Goal: Task Accomplishment & Management: Manage account settings

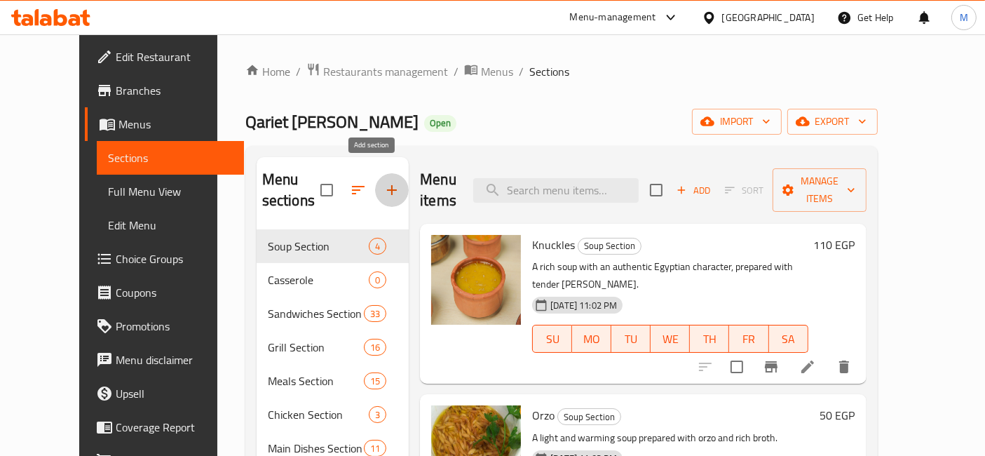
click at [383, 182] on icon "button" at bounding box center [391, 190] width 17 height 17
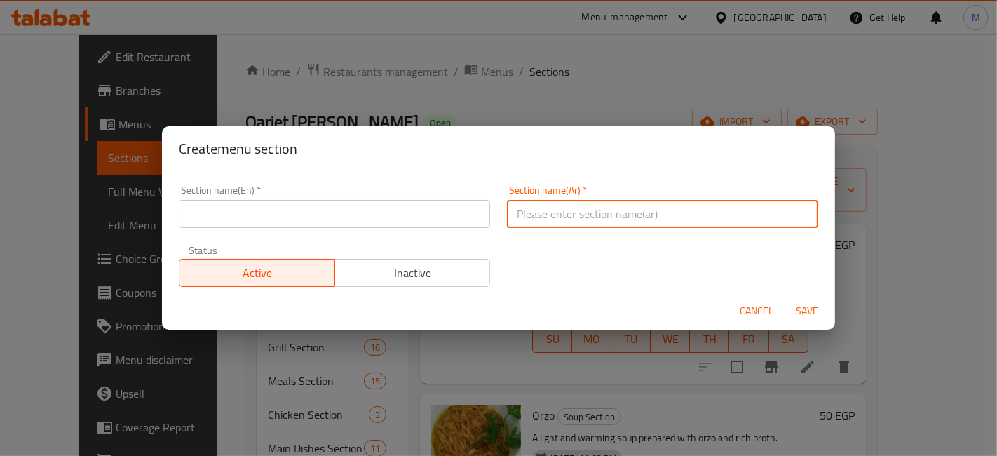
click at [576, 212] on input "text" at bounding box center [662, 214] width 311 height 28
type input "عروض"
click at [407, 216] on input "text" at bounding box center [334, 214] width 311 height 28
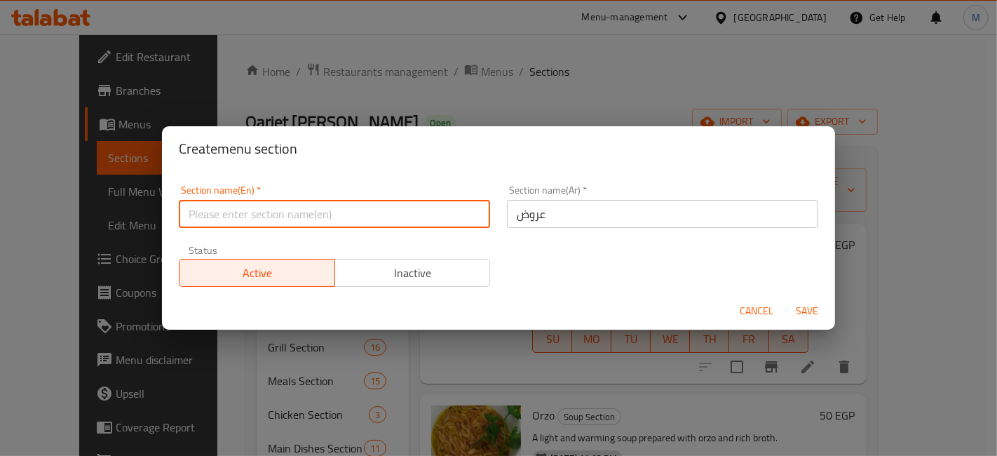
type input "Offers"
click at [784, 298] on button "Save" at bounding box center [806, 311] width 45 height 26
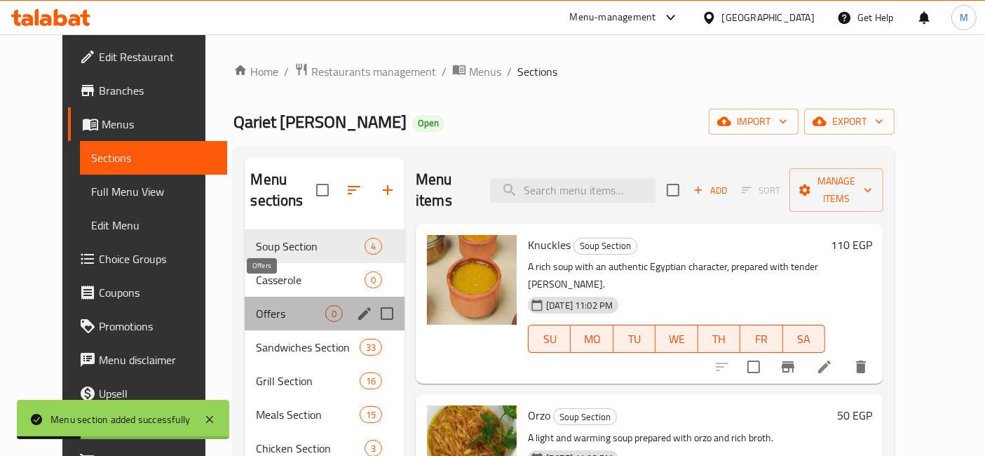
click at [280, 305] on span "Offers" at bounding box center [290, 313] width 69 height 17
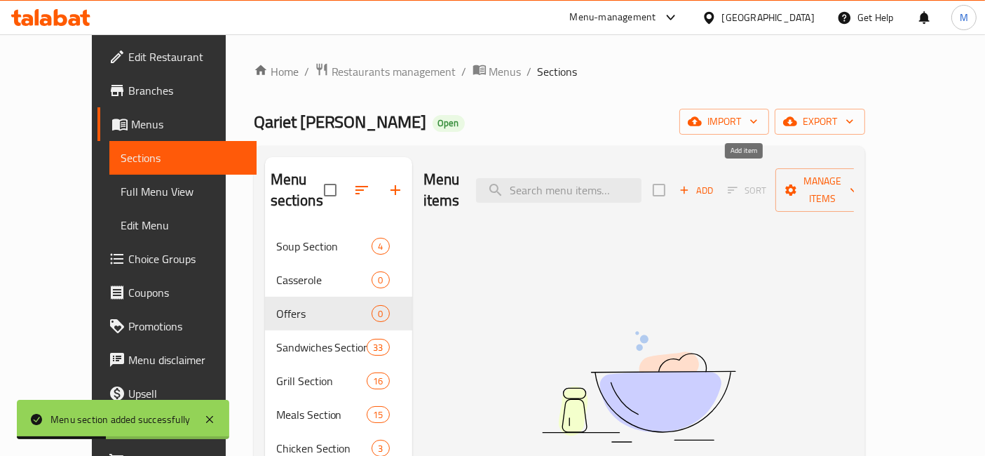
click at [690, 184] on icon "button" at bounding box center [684, 190] width 13 height 13
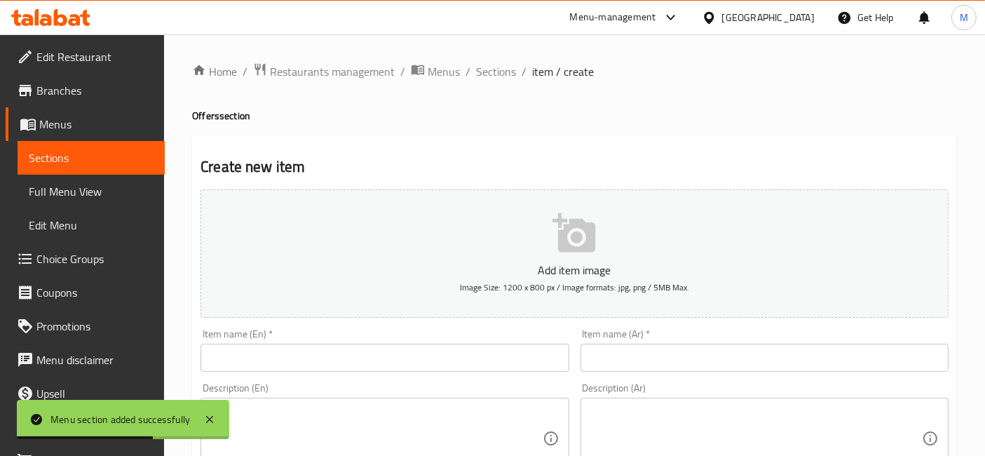
click at [639, 349] on input "text" at bounding box center [764, 357] width 368 height 28
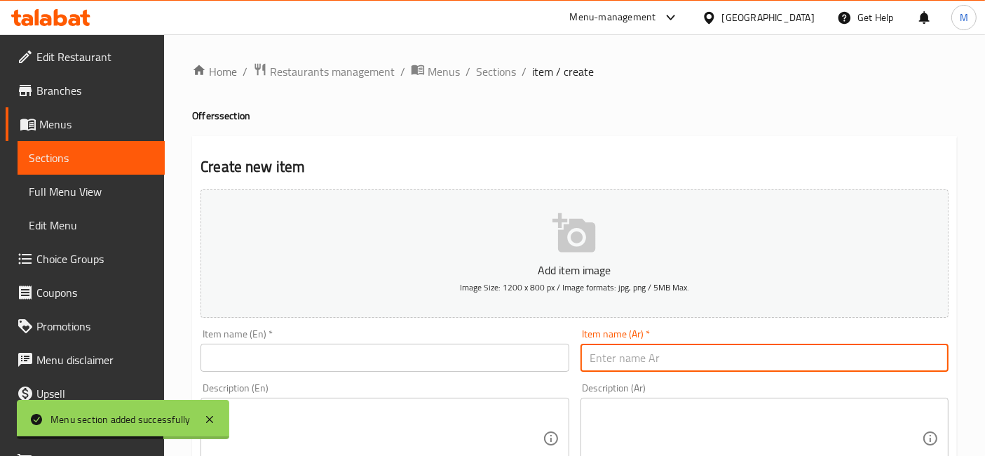
paste input "صنيه روقه"
type input "صنيه روقه"
click at [498, 351] on input "text" at bounding box center [384, 357] width 368 height 28
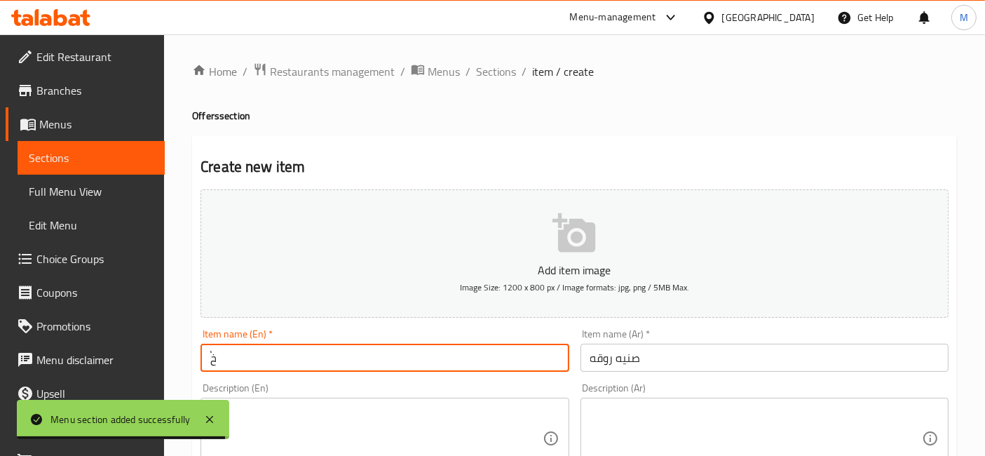
type input "ٌ"
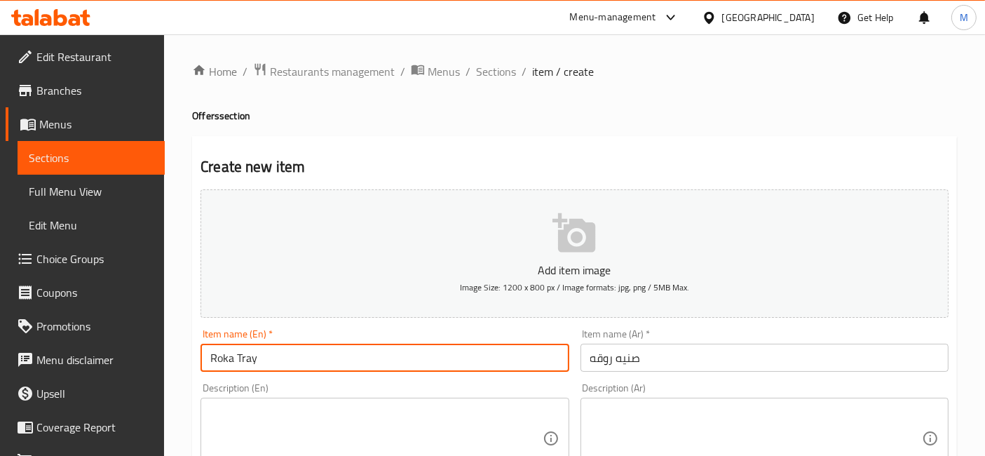
type input "Roka Tray"
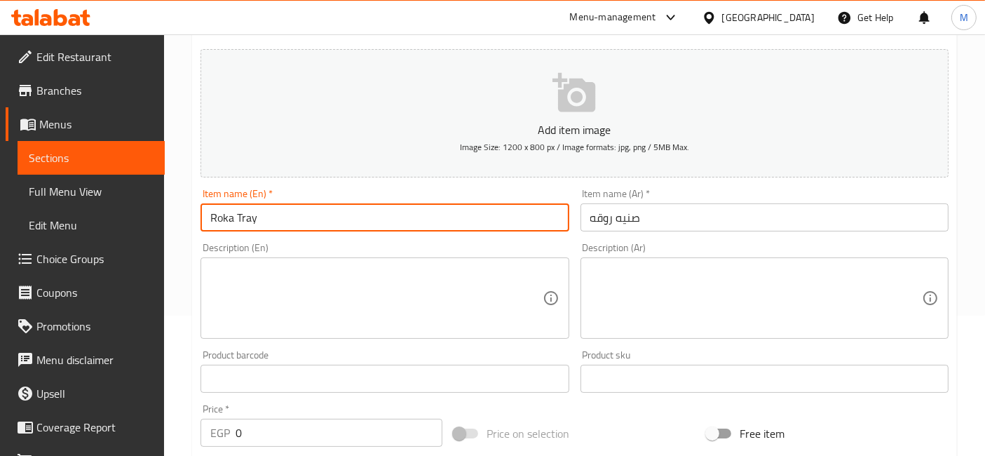
scroll to position [156, 0]
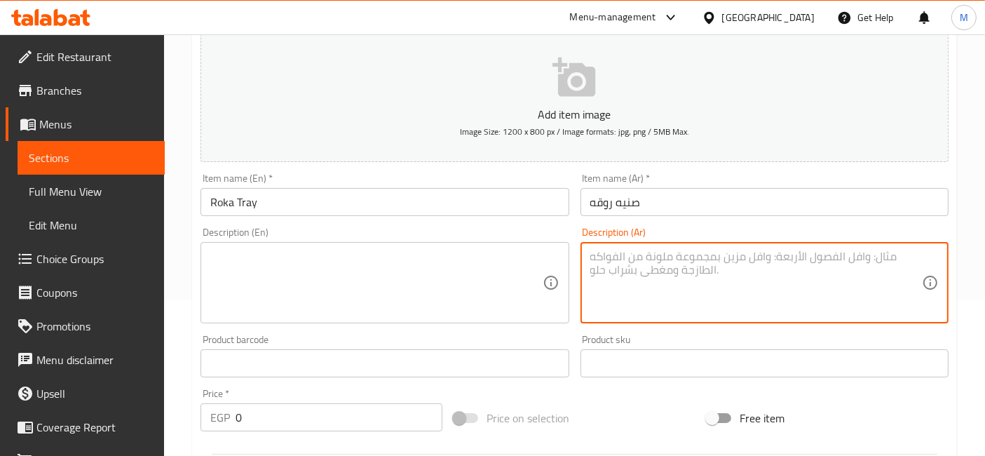
click at [693, 280] on textarea at bounding box center [756, 283] width 332 height 67
paste textarea "جوز حمام محشي او مشوي _نص بطه ورق عنب_ممبار_نص فرخه_ ارز"
drag, startPoint x: 679, startPoint y: 256, endPoint x: 660, endPoint y: 254, distance: 19.7
click at [660, 254] on textarea "جوز حمام محشي او مشوي _نص بطه ورق عنب_ممبار_نص فرخه_ ارز" at bounding box center [756, 283] width 332 height 67
click at [657, 254] on textarea "جوز حمام محشي او مشوي _نص بطه ورق عنب_ممبار_نص فرخه_ ارز" at bounding box center [756, 283] width 332 height 67
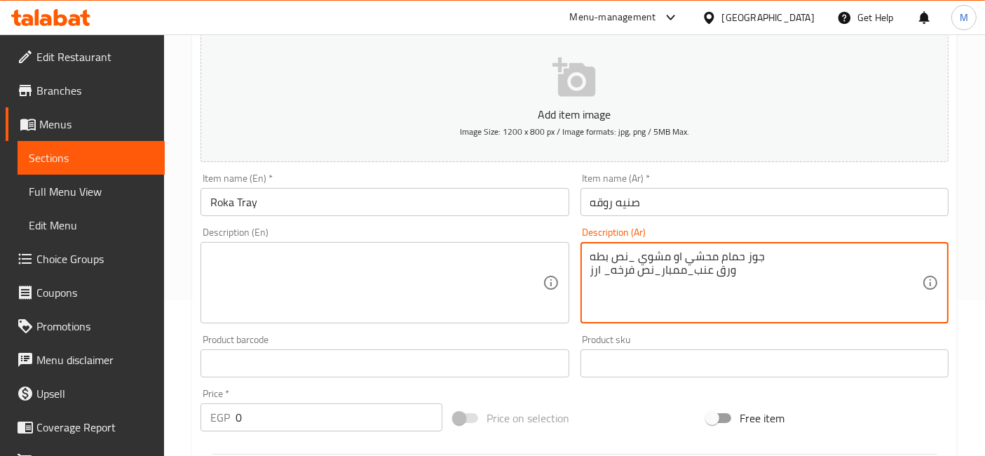
click at [657, 254] on textarea "جوز حمام محشي او مشوي _نص بطه ورق عنب_ممبار_نص فرخه_ ارز" at bounding box center [756, 283] width 332 height 67
click at [639, 254] on textarea "جوز حمام محشي او _نص بطه ورق عنب_ممبار_نص فرخه_ ارز" at bounding box center [756, 283] width 332 height 67
click at [641, 255] on textarea "جوز حمام محشي او _نص بطه ورق عنب_ممبار_نص فرخه_ ارز" at bounding box center [756, 283] width 332 height 67
click at [645, 259] on textarea "جوز حمام محشي _نص بطه ورق عنب_ممبار_نص فرخه_ ارز" at bounding box center [756, 283] width 332 height 67
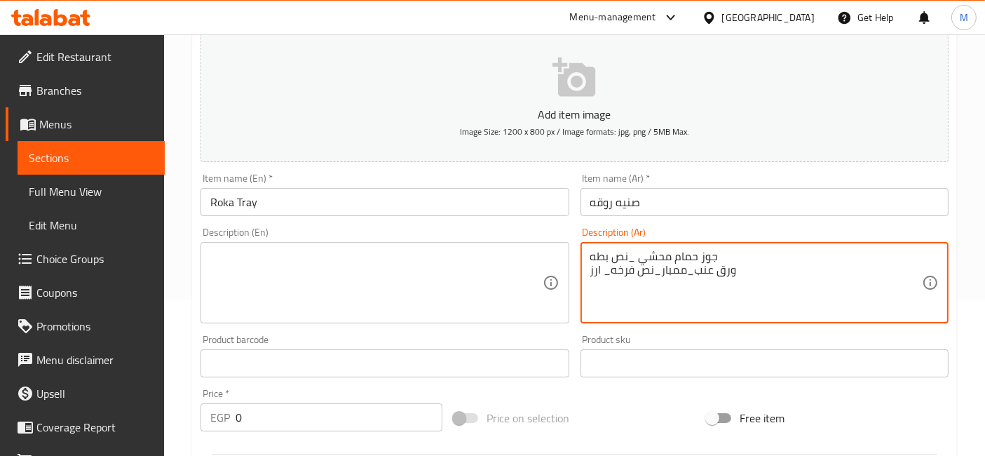
click at [645, 259] on textarea "جوز حمام محشي _نص بطه ورق عنب_ممبار_نص فرخه_ ارز" at bounding box center [756, 283] width 332 height 67
type textarea "جوز حمام محشي _نص بطه ورق عنب_ممبار_نص فرخه_ ارز"
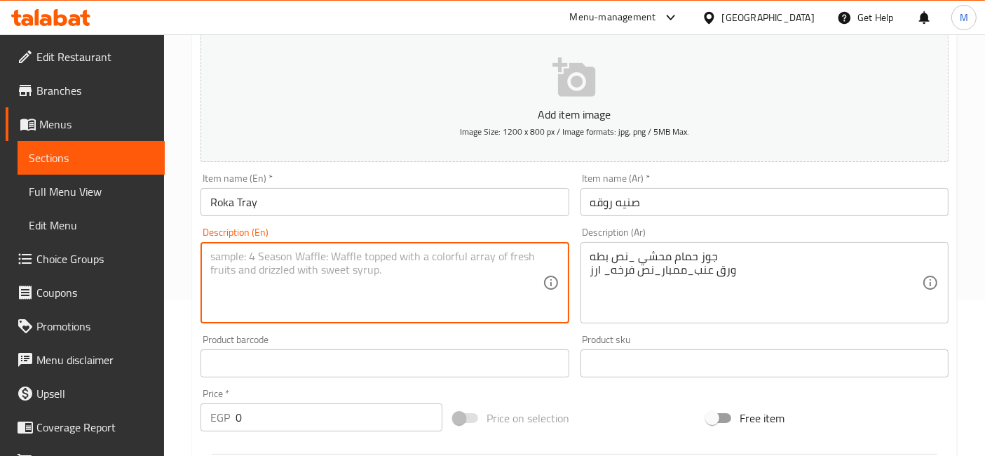
click at [362, 291] on textarea at bounding box center [376, 283] width 332 height 67
paste textarea "Stuffed pigeons, half a duck, grape leaves, stuffed intestines, half a chicken,…"
type textarea "Stuffed pigeons, half a duck, grape leaves, stuffed intestines, half a chicken,…"
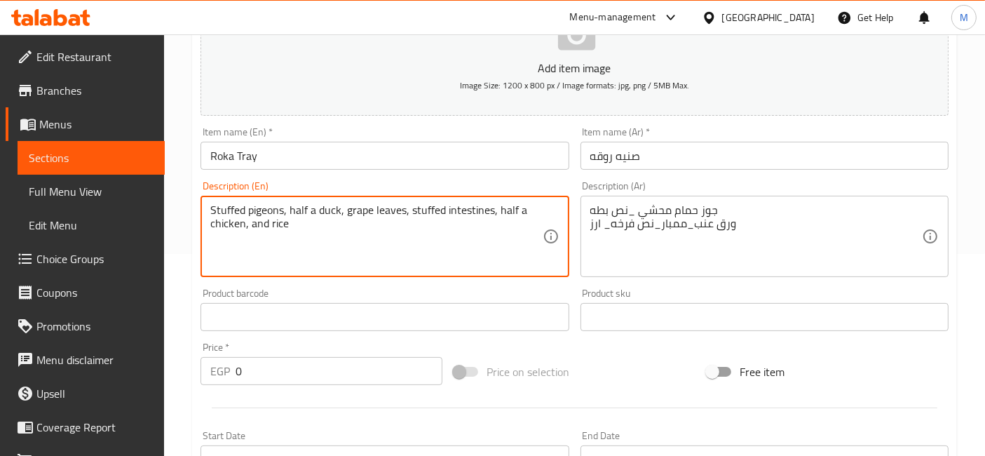
scroll to position [233, 0]
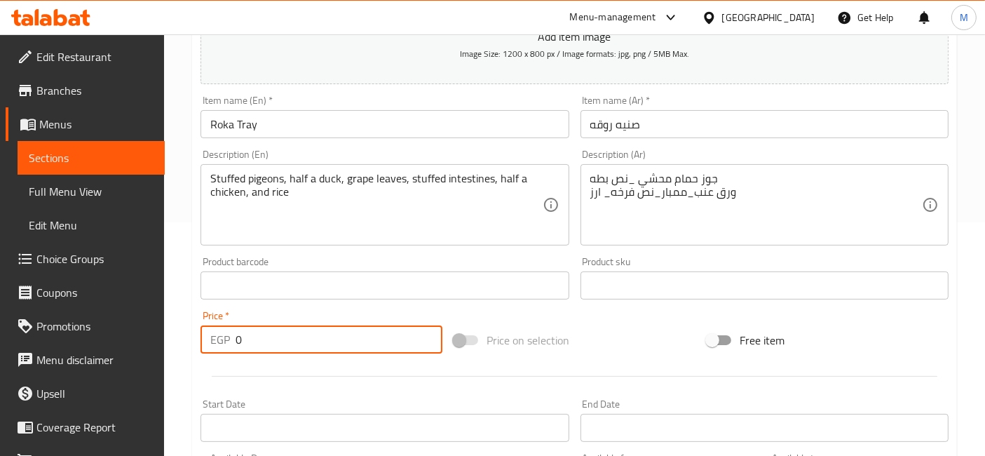
drag, startPoint x: 268, startPoint y: 323, endPoint x: 228, endPoint y: 339, distance: 43.1
click at [228, 339] on div "Price   * EGP 0 Price *" at bounding box center [321, 332] width 242 height 43
type input "1800"
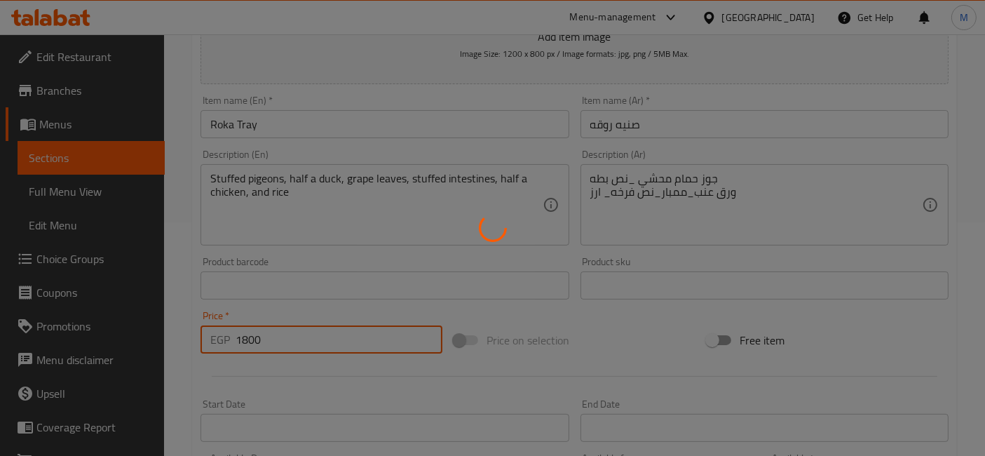
type input "0"
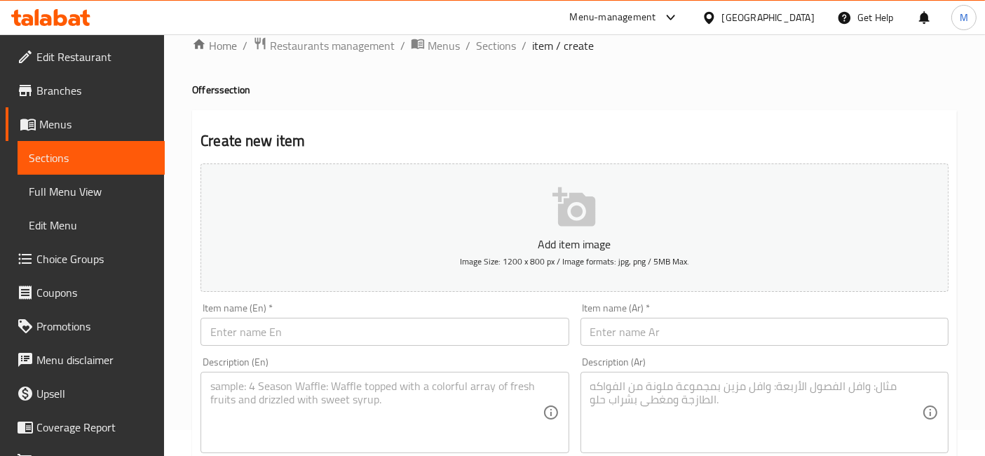
scroll to position [0, 0]
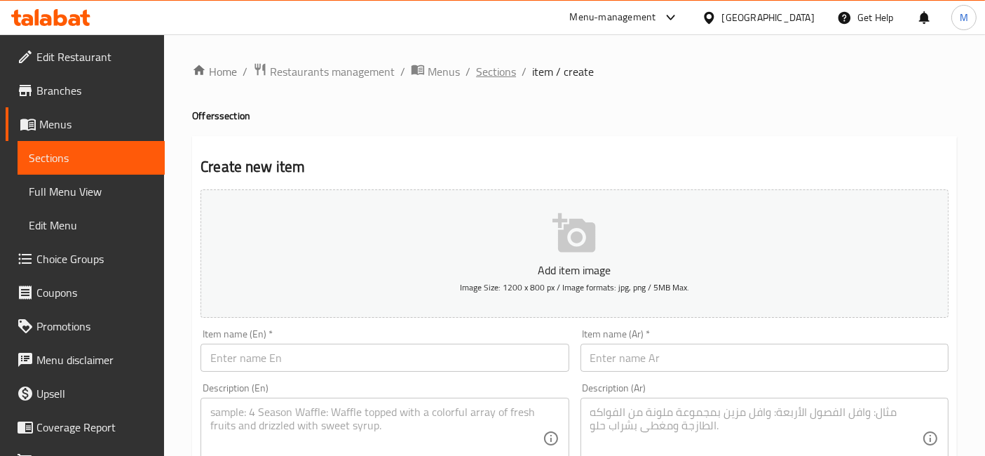
click at [480, 76] on span "Sections" at bounding box center [496, 71] width 40 height 17
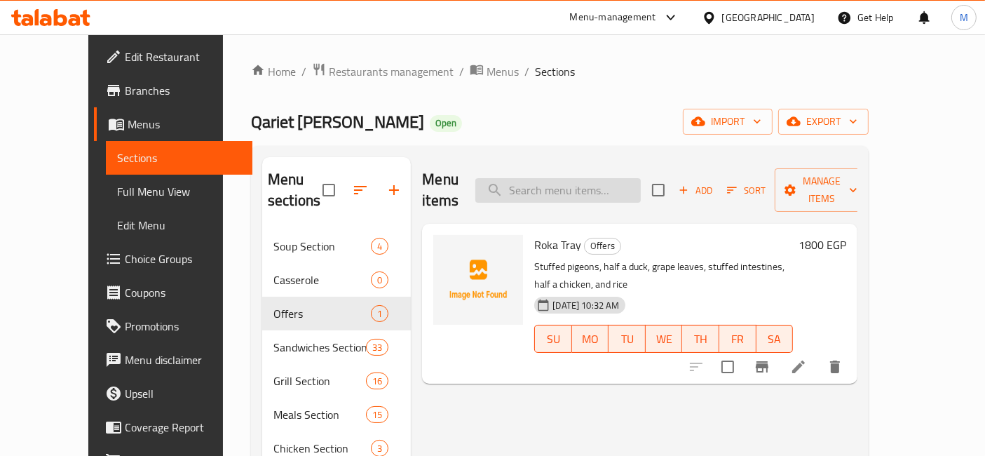
click at [578, 188] on input "search" at bounding box center [557, 190] width 165 height 25
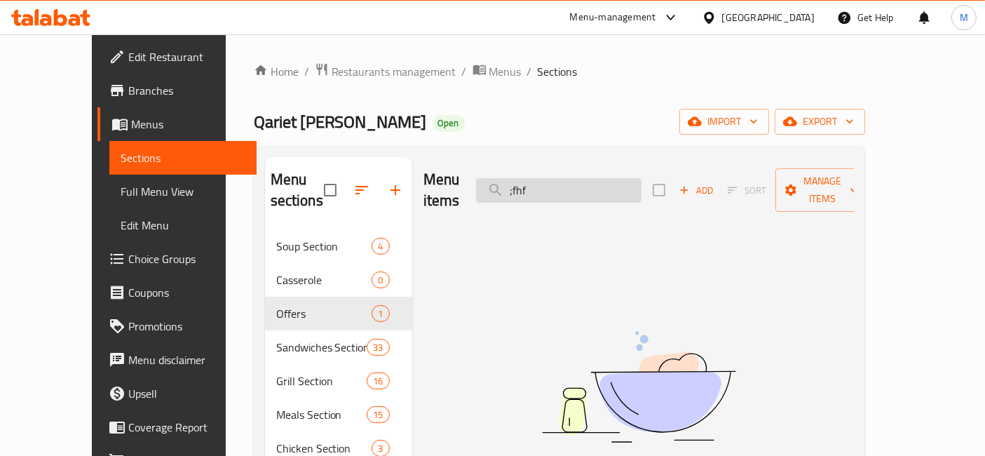
click at [627, 178] on input ";fhf" at bounding box center [558, 190] width 165 height 25
click at [590, 187] on input ";كباب" at bounding box center [558, 190] width 165 height 25
type input ";"
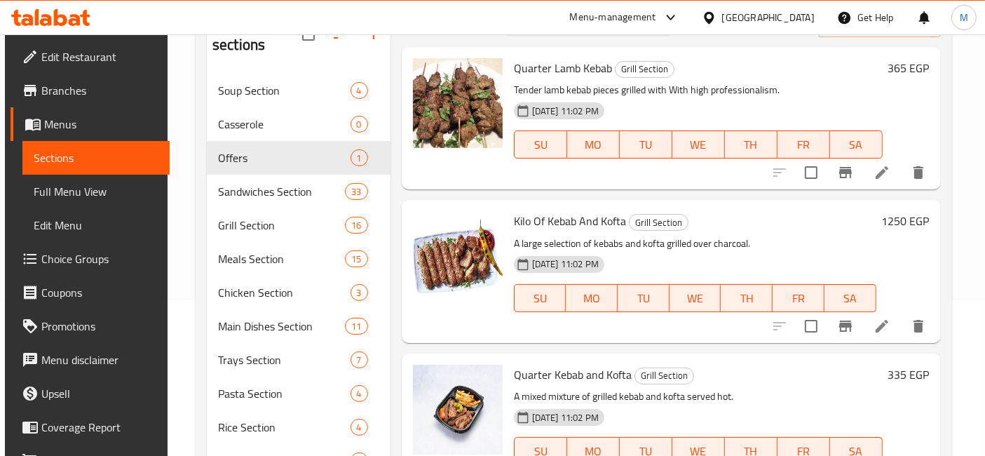
scroll to position [78, 0]
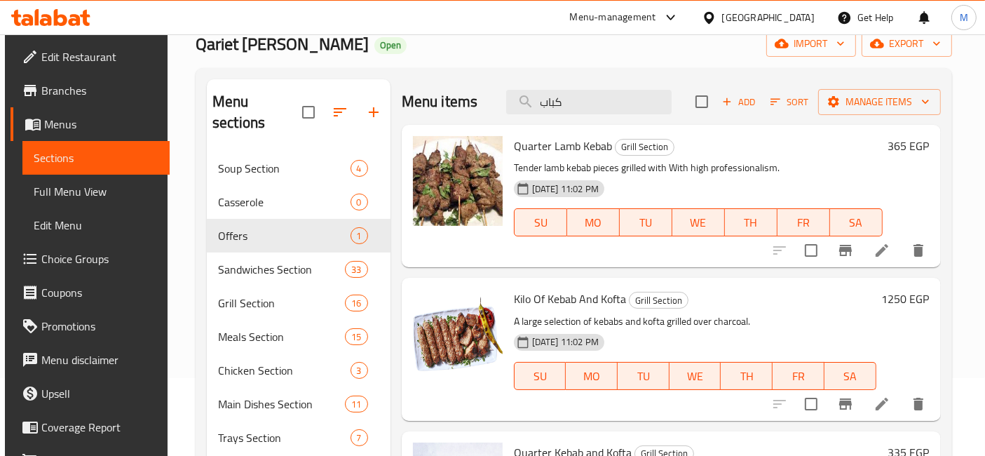
type input "كباب"
click at [822, 175] on div "[DATE] 11:02 PM SU MO TU WE TH FR SA" at bounding box center [698, 213] width 380 height 76
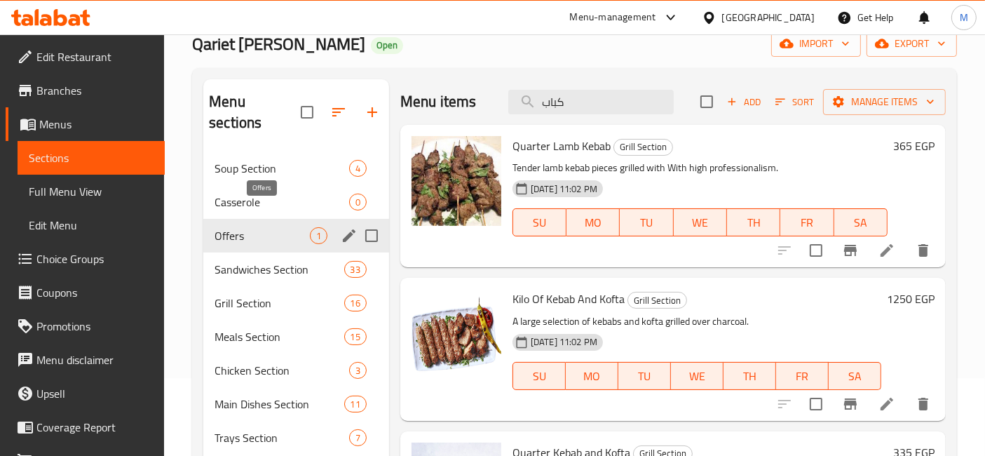
click at [231, 227] on span "Offers" at bounding box center [262, 235] width 95 height 17
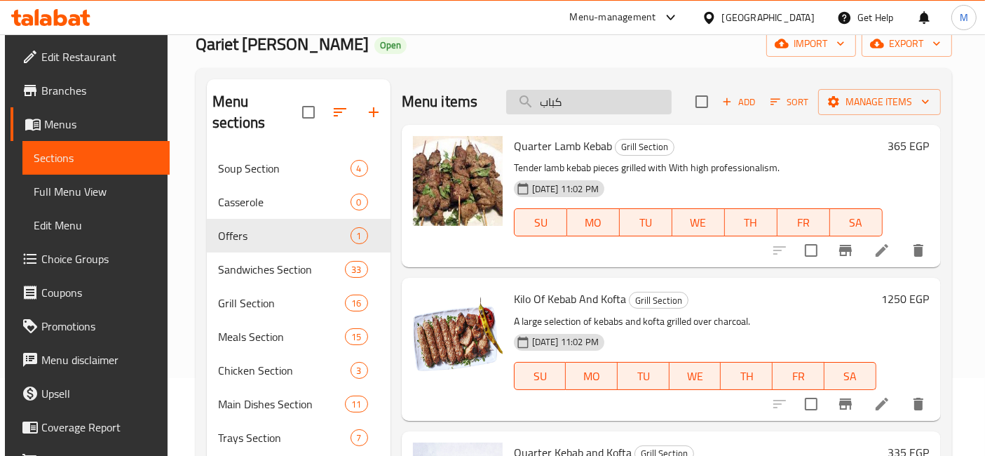
click at [562, 95] on input "كباب" at bounding box center [588, 102] width 165 height 25
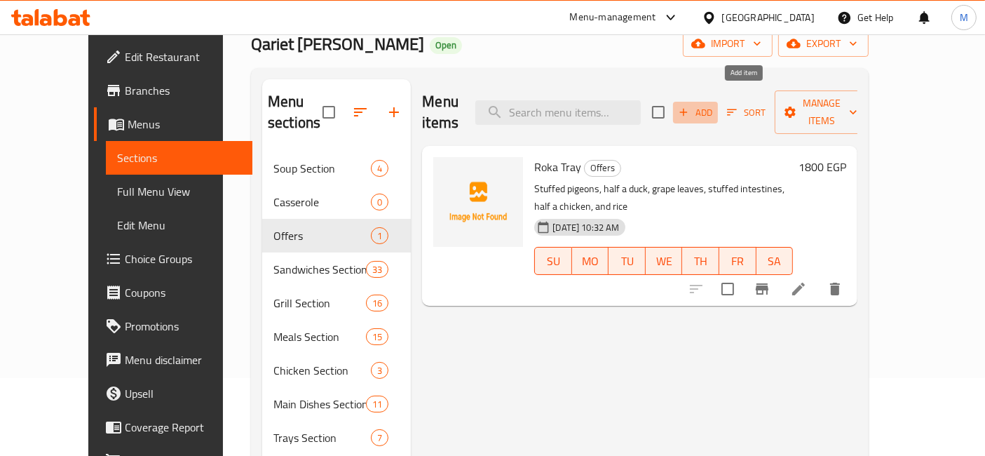
click at [714, 104] on span "Add" at bounding box center [695, 112] width 38 height 16
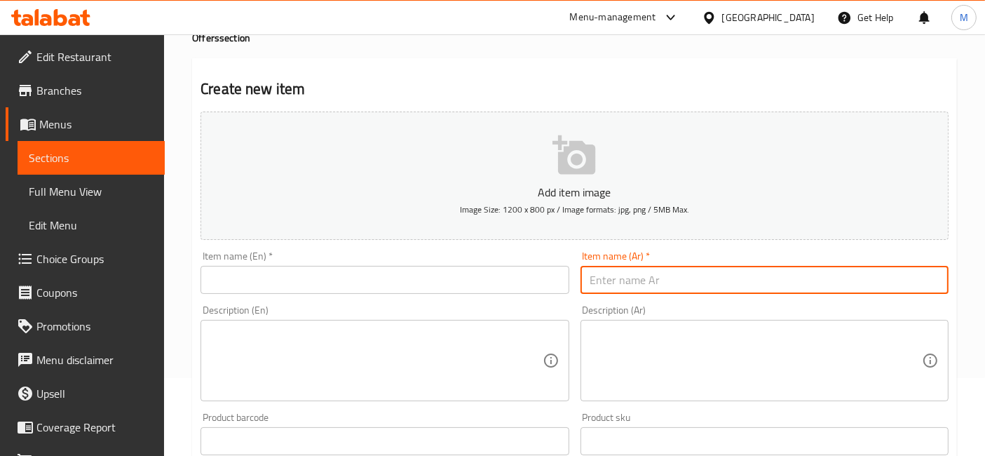
click at [662, 271] on input "text" at bounding box center [764, 280] width 368 height 28
paste input "كيلو كباب عليه كيلو كفته وطرب مجانا"
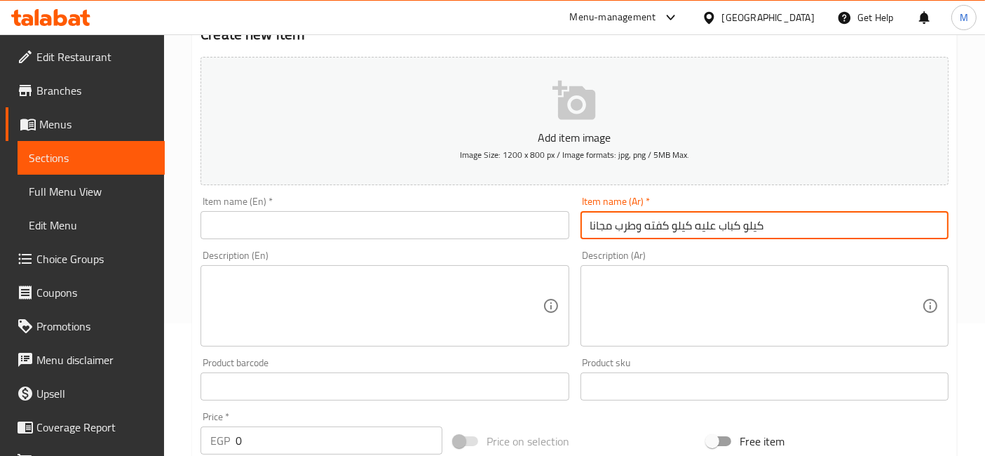
scroll to position [156, 0]
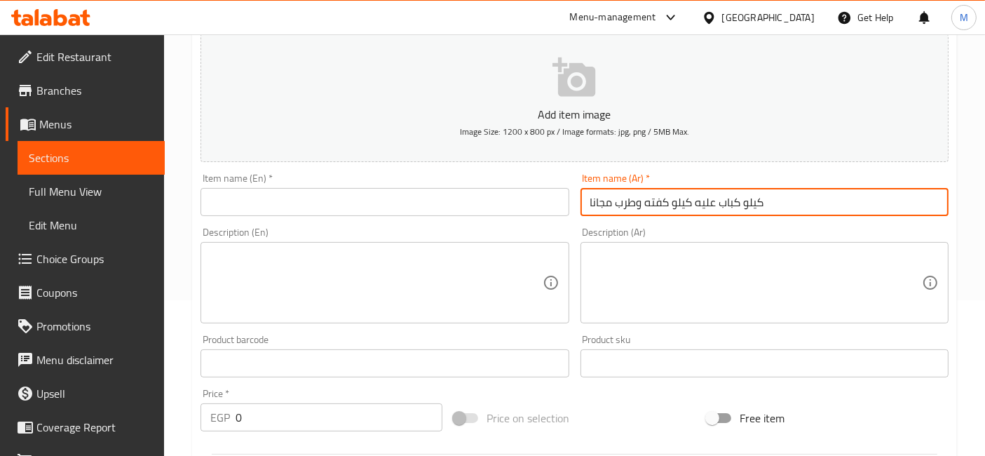
type input "كيلو كباب عليه كيلو كفته وطرب مجانا"
click at [427, 210] on input "text" at bounding box center [384, 202] width 368 height 28
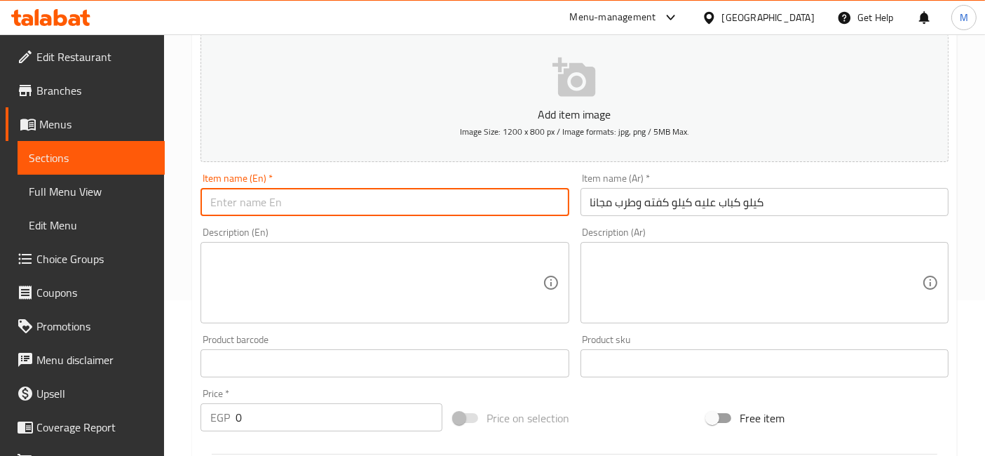
paste input "1 kg kebab with 1 kg kofta and tarb for free"
type input "1 kg kebab with 1 kg kofta and tarb for free"
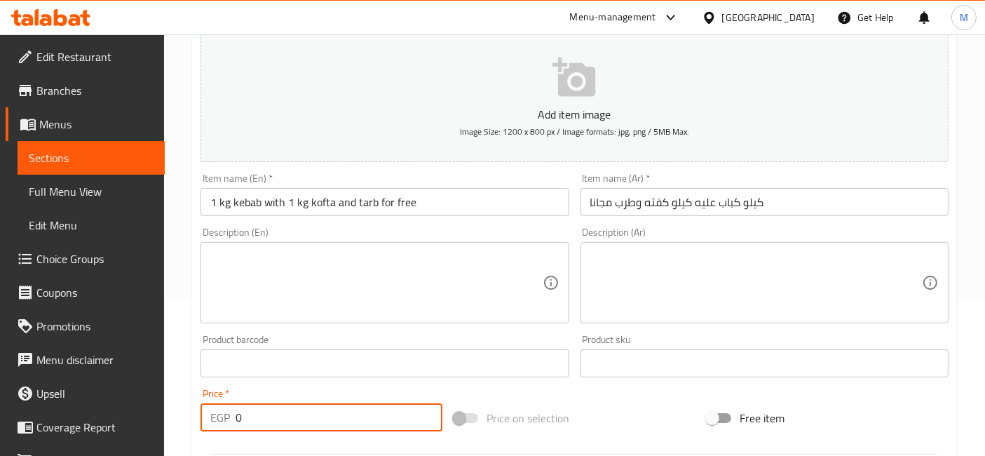
drag, startPoint x: 268, startPoint y: 418, endPoint x: 232, endPoint y: 428, distance: 37.1
click at [232, 428] on div "EGP 0 Price *" at bounding box center [321, 417] width 242 height 28
type input "2050"
click at [463, 198] on input "1 kg kebab with 1 kg kofta and tarb for free" at bounding box center [384, 202] width 368 height 28
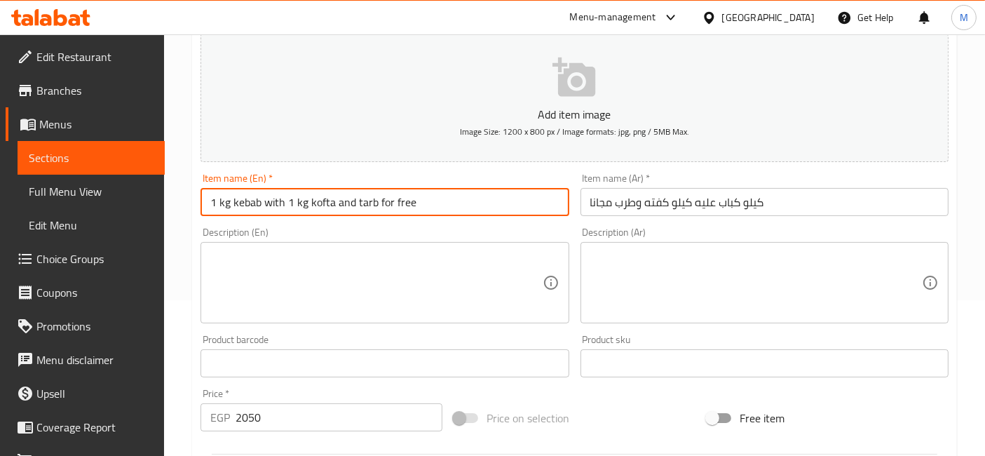
click at [414, 294] on textarea at bounding box center [376, 283] width 332 height 67
click at [456, 205] on input "1 kg kebab with 1 kg kofta and tarb for free" at bounding box center [384, 202] width 368 height 28
click at [430, 189] on input "1 kg kebab with 1 kg kofta and tarb for free" at bounding box center [384, 202] width 368 height 28
click at [438, 212] on input "1 kg kebab with 1 kg kofta and tarb for free" at bounding box center [384, 202] width 368 height 28
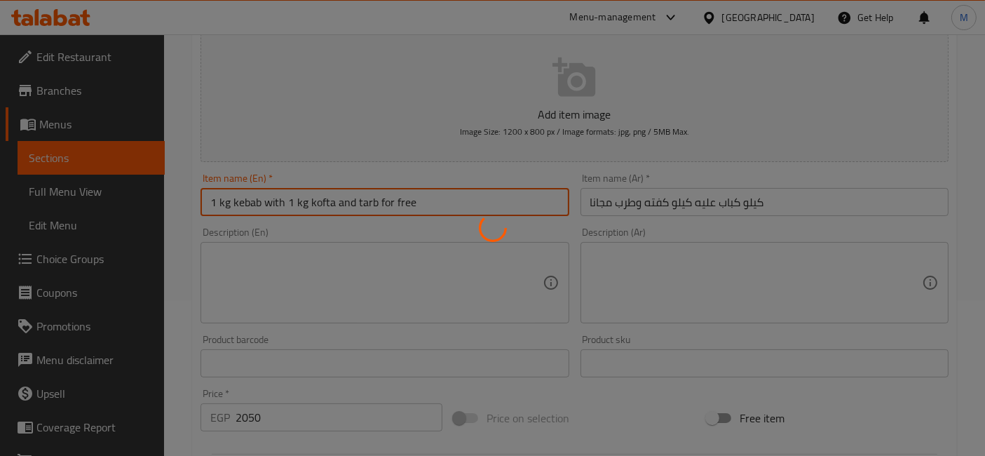
type input "0"
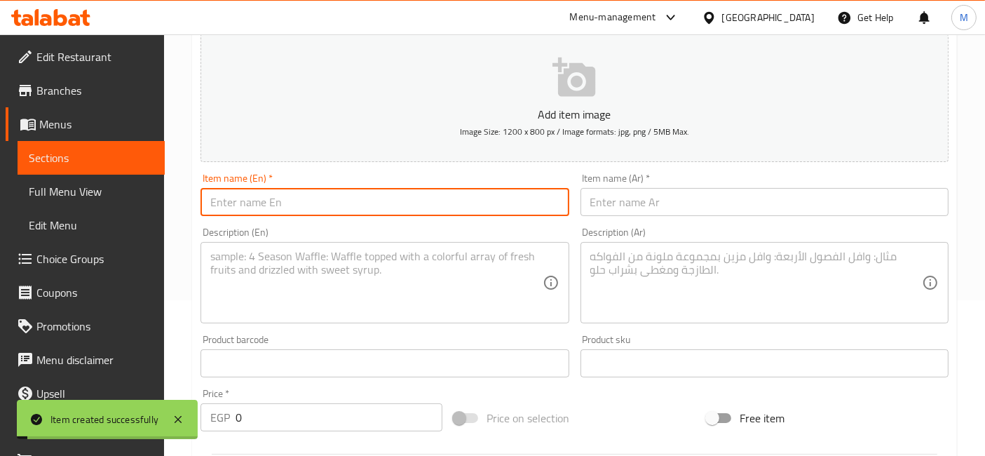
scroll to position [0, 0]
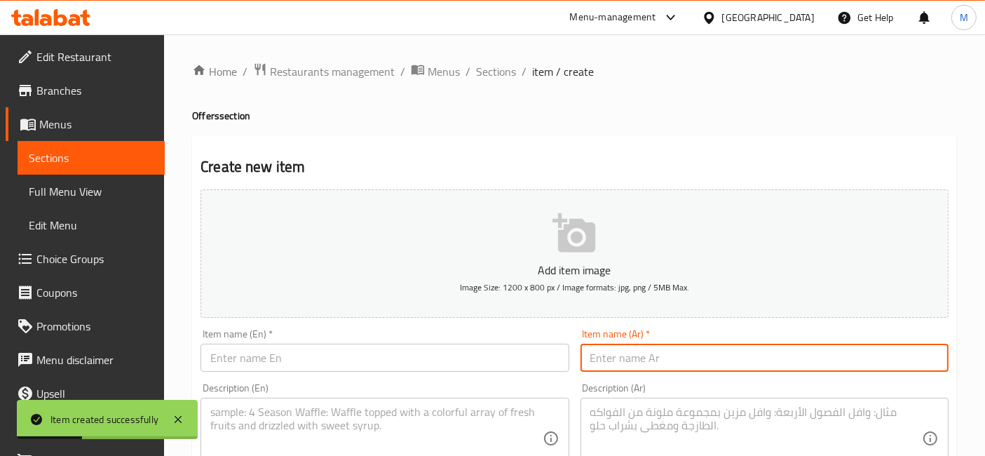
click at [639, 352] on input "text" at bounding box center [764, 357] width 368 height 28
paste input "كيلو مشكل مسمط عليه كيلو مشكل مسمط مجانا 800 ج"
click at [775, 357] on input "كيلو مشكل مسمط عليه كيلو مشكل مسمط مجانا 800 ج" at bounding box center [764, 357] width 368 height 28
click at [669, 354] on input "كيلو مشكل عليه كيلو مشكل مسمط مجانا 800 ج" at bounding box center [764, 357] width 368 height 28
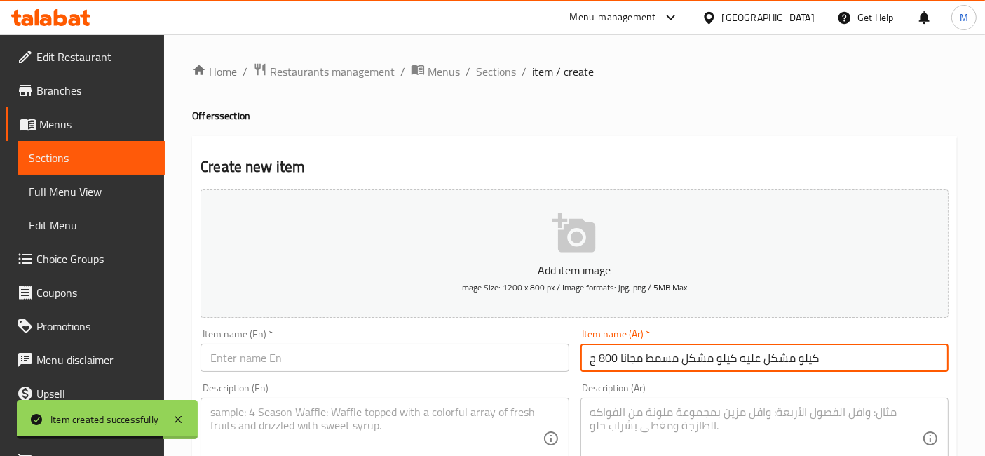
click at [669, 354] on input "كيلو مشكل عليه كيلو مشكل مسمط مجانا 800 ج" at bounding box center [764, 357] width 368 height 28
click at [633, 358] on input "كيلو مشكل عليه كيلو مشكل مجانا 800 ج" at bounding box center [764, 357] width 368 height 28
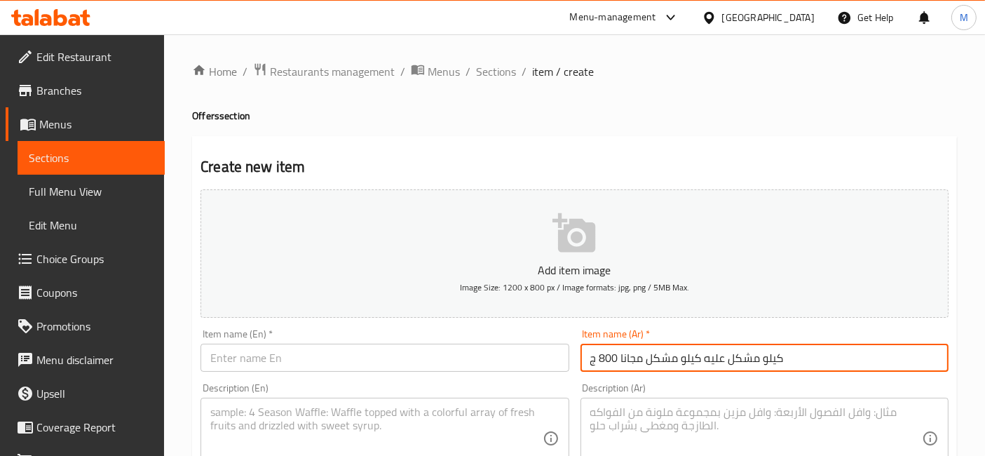
click at [615, 358] on input "كيلو مشكل عليه كيلو مشكل مجانا 800 ج" at bounding box center [764, 357] width 368 height 28
drag, startPoint x: 615, startPoint y: 358, endPoint x: 601, endPoint y: 361, distance: 15.1
click at [601, 361] on input "كيلو مشكل عليه كيلو مشكل مجانا 800 ج" at bounding box center [764, 357] width 368 height 28
click at [589, 358] on input "كيلو مشكل عليه كيلو مشكل مجانا ج" at bounding box center [764, 357] width 368 height 28
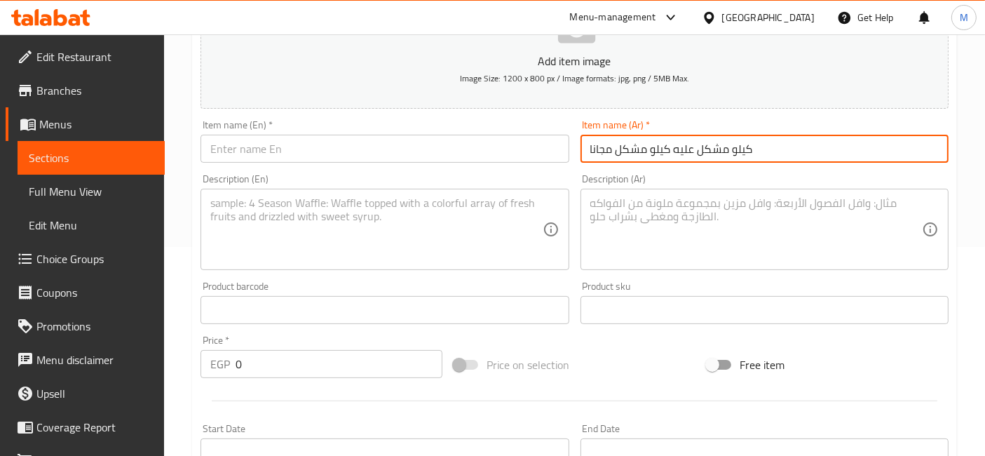
scroll to position [233, 0]
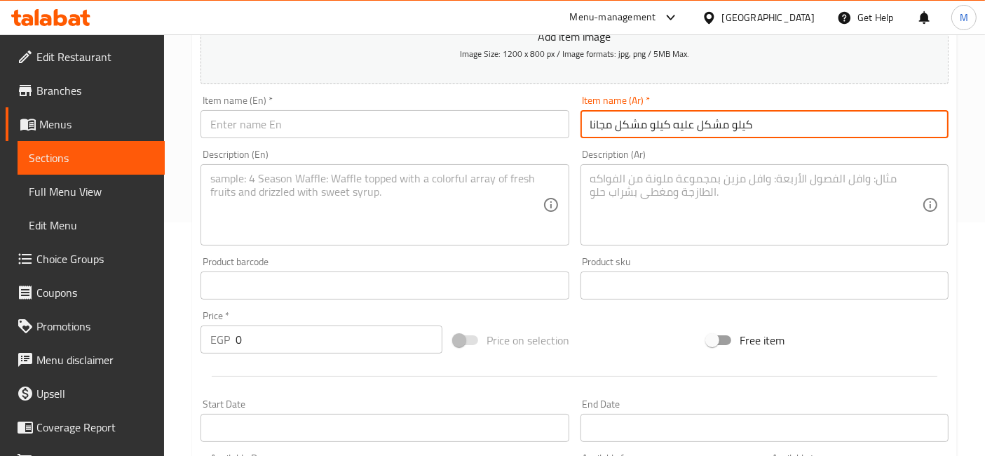
type input "كيلو مشكل عليه كيلو مشكل مجانا"
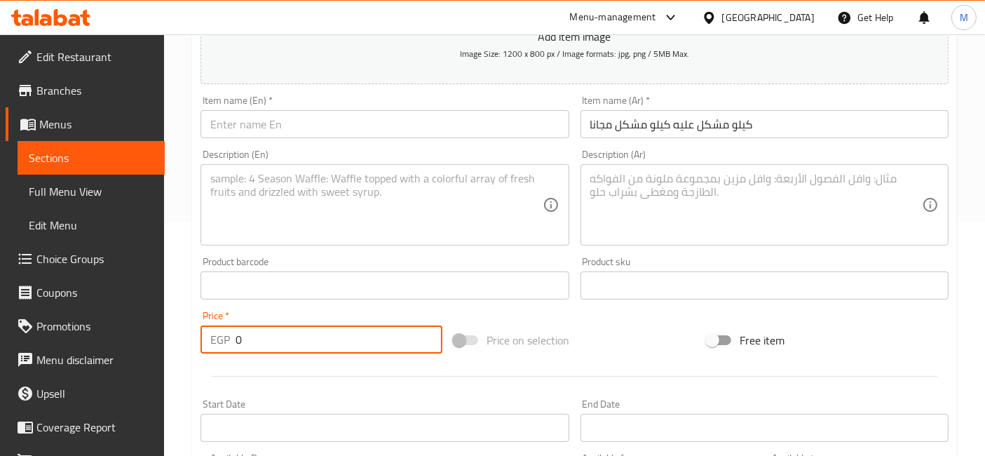
drag, startPoint x: 254, startPoint y: 323, endPoint x: 230, endPoint y: 331, distance: 25.1
click at [230, 331] on div "EGP 0 Price *" at bounding box center [321, 339] width 242 height 28
type input "1600"
click at [695, 125] on input "كيلو مشكل عليه كيلو مشكل مجانا" at bounding box center [764, 124] width 368 height 28
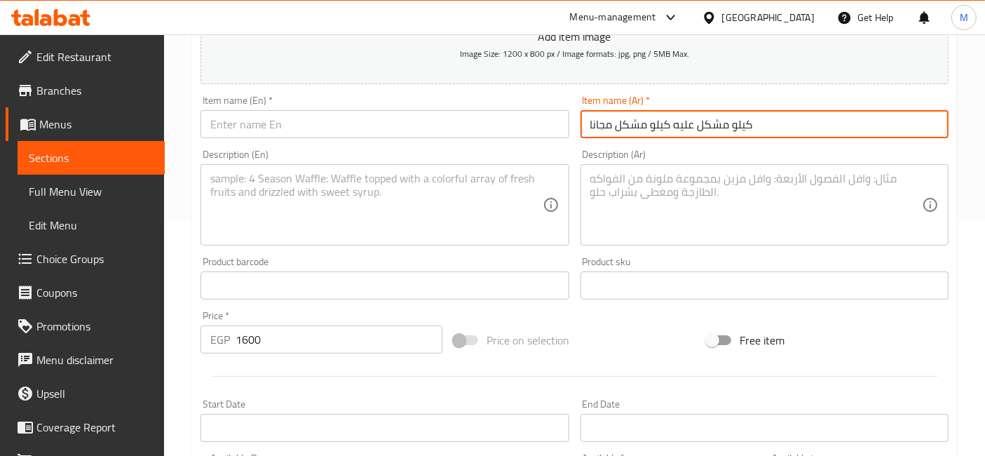
click at [695, 125] on input "كيلو مشكل عليه كيلو مشكل مجانا" at bounding box center [764, 124] width 368 height 28
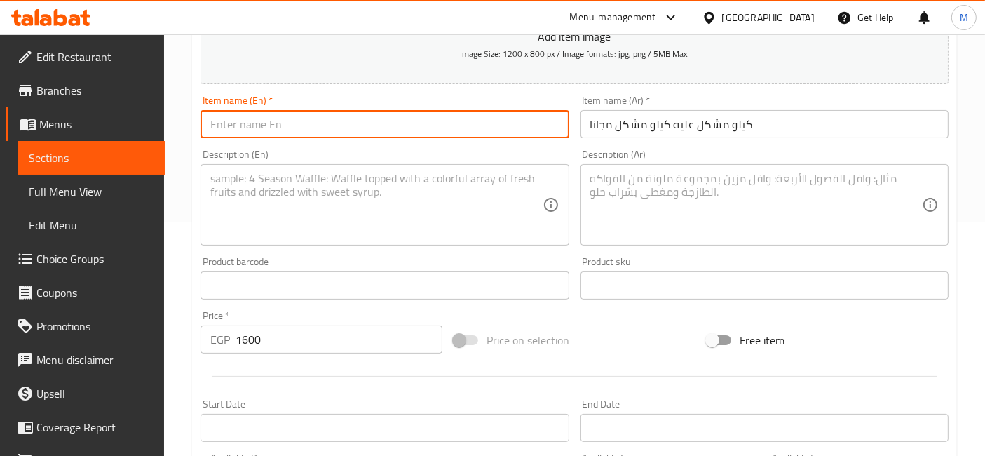
click at [310, 130] on input "text" at bounding box center [384, 124] width 368 height 28
paste input "1 kg of mixed vegetables, get 1 kg of mixed vegetables for free"
click at [225, 125] on input "1 kg of mixed vegetables, get 1 kg of mixed vegetables for free" at bounding box center [384, 124] width 368 height 28
click at [368, 123] on input "1 Kilo of mixed vegetables, get 1 kg of mixed vegetables for free" at bounding box center [384, 124] width 368 height 28
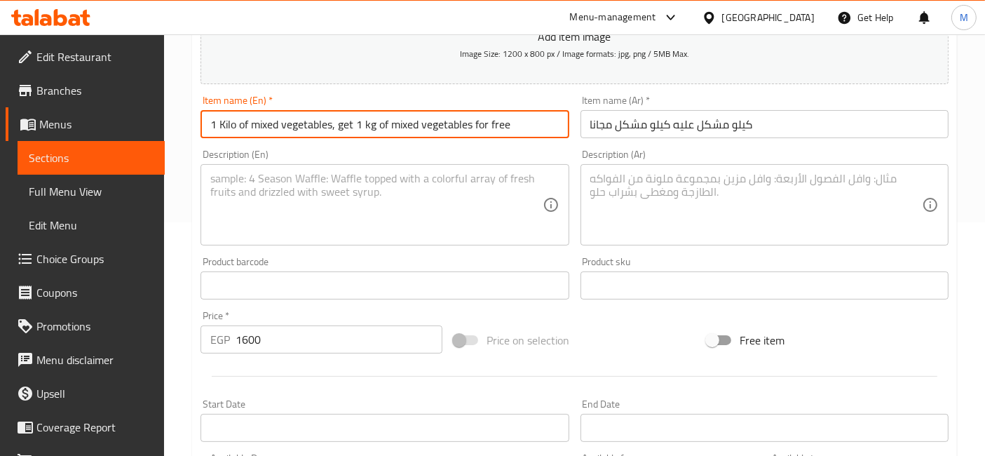
click at [368, 123] on input "1 Kilo of mixed vegetables, get 1 kg of mixed vegetables for free" at bounding box center [384, 124] width 368 height 28
type input "1 Kilo of mixed vegetables, get 1 Kilo of mixed vegetables for free"
click at [372, 345] on input "1600" at bounding box center [339, 339] width 207 height 28
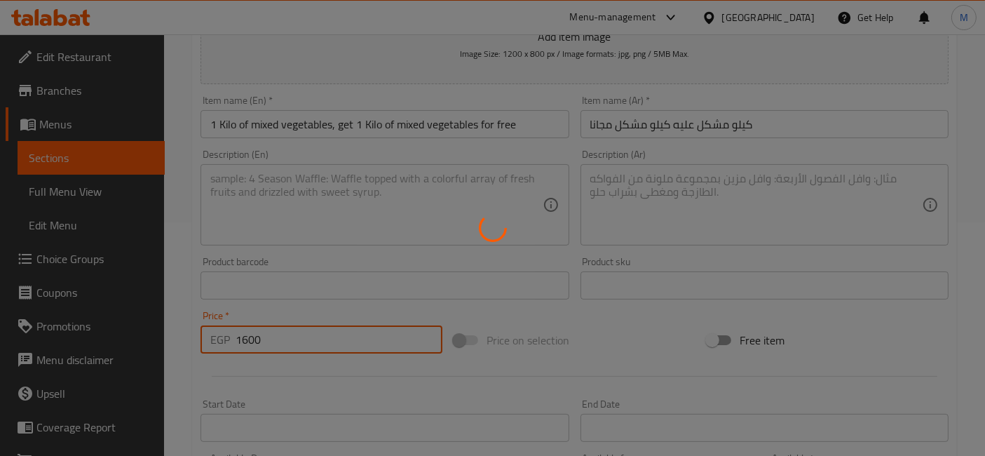
type input "0"
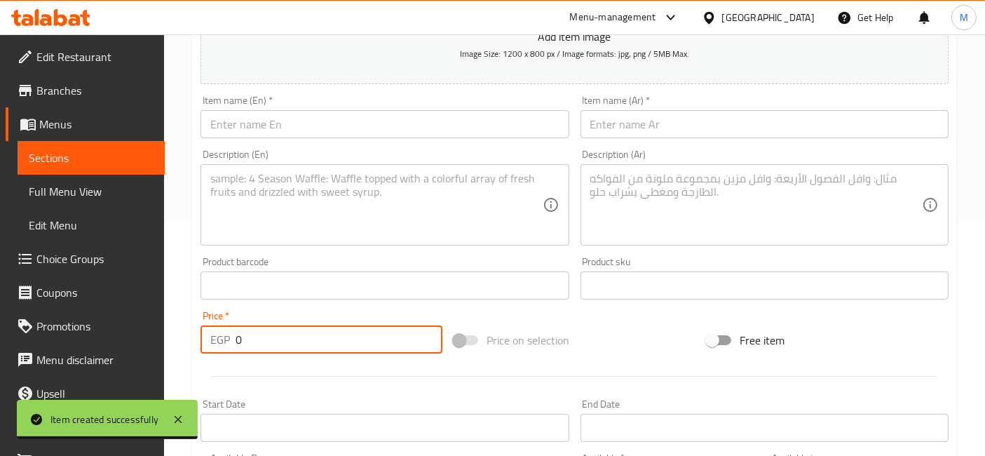
click at [280, 114] on input "text" at bounding box center [384, 124] width 368 height 28
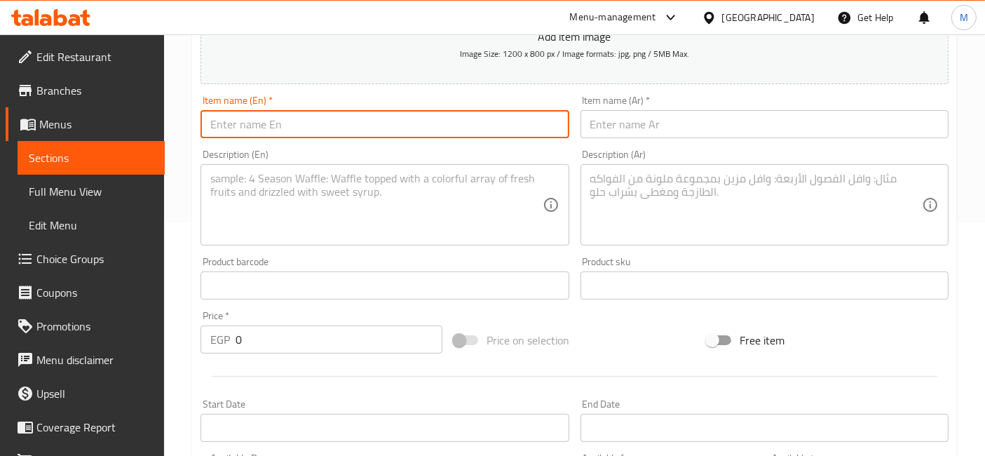
click at [433, 130] on input "text" at bounding box center [384, 124] width 368 height 28
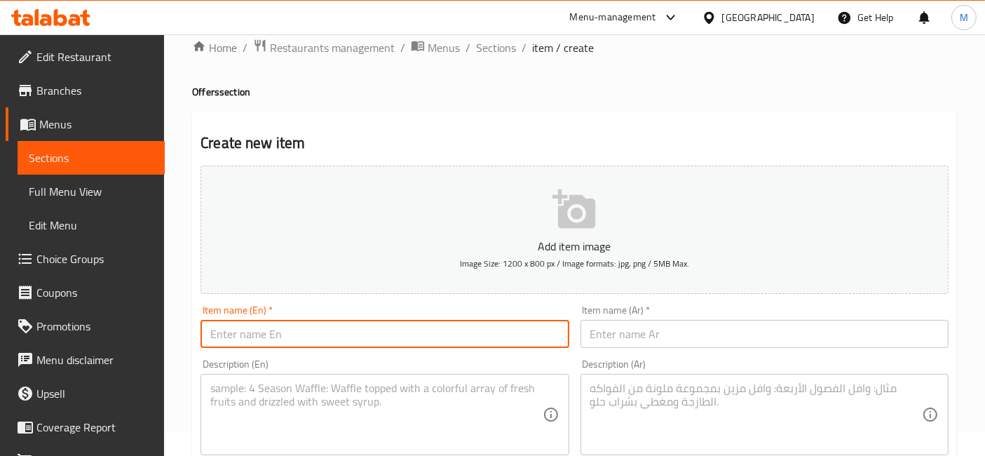
scroll to position [0, 0]
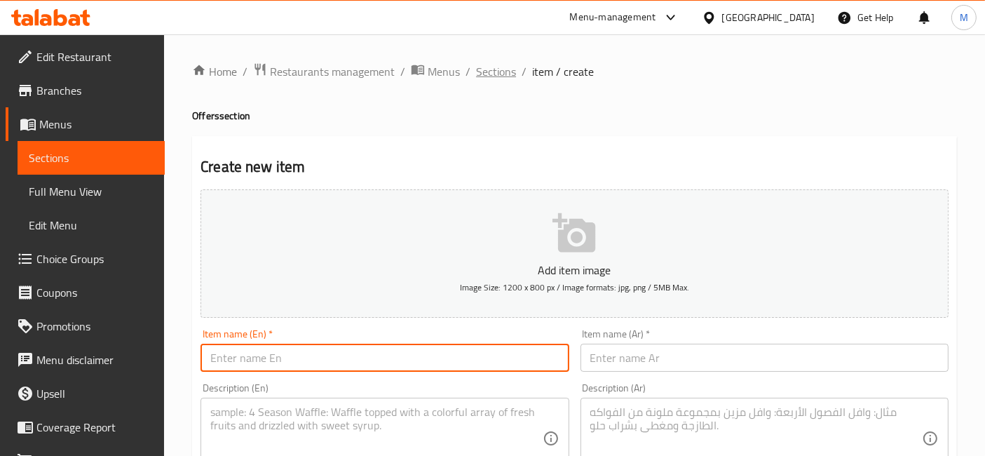
click at [502, 70] on span "Sections" at bounding box center [496, 71] width 40 height 17
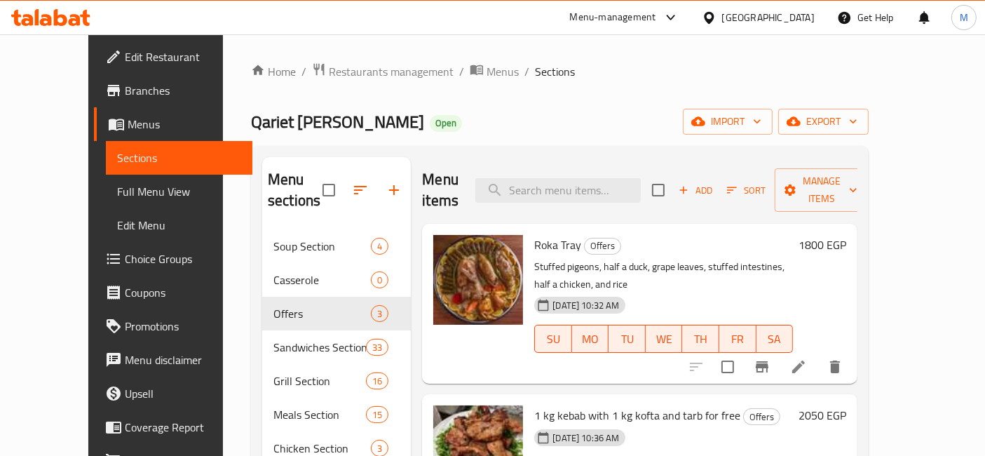
click at [846, 235] on div "1800 EGP" at bounding box center [819, 245] width 53 height 20
click at [846, 235] on h6 "1800 EGP" at bounding box center [822, 245] width 48 height 20
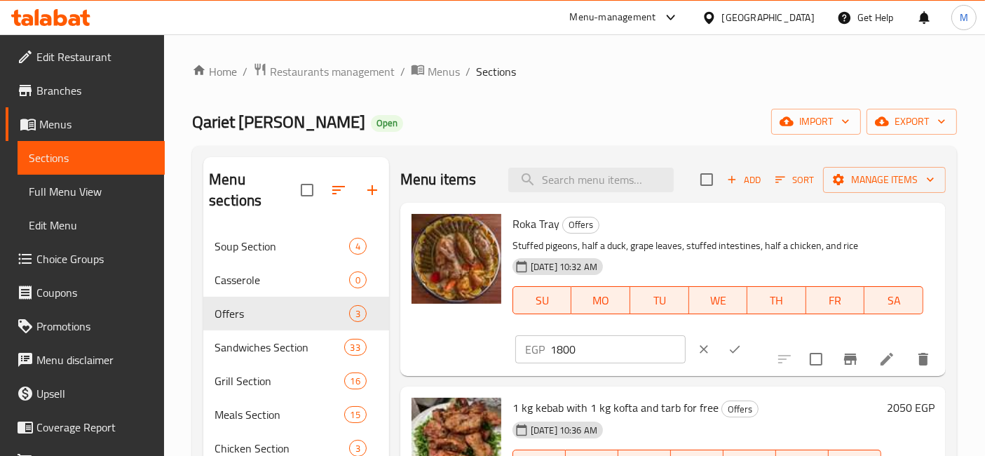
click at [686, 335] on input "1800" at bounding box center [617, 349] width 135 height 28
type input "1850"
click at [742, 342] on icon "ok" at bounding box center [735, 349] width 14 height 14
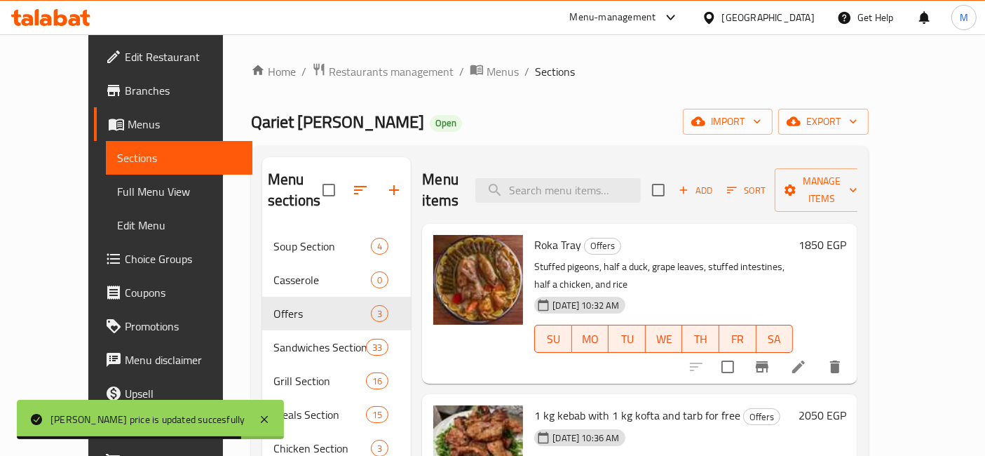
click at [66, 11] on icon at bounding box center [50, 17] width 79 height 17
